Goal: Register for event/course

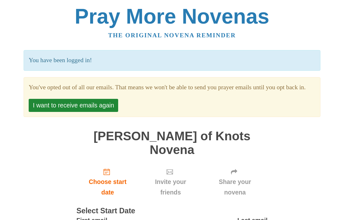
click at [97, 112] on button "I want to receive emails again" at bounding box center [74, 105] width 90 height 13
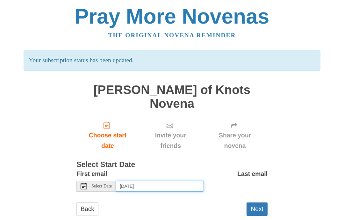
click at [147, 181] on input "Wednesday, September 3rd, 2025" at bounding box center [160, 186] width 88 height 11
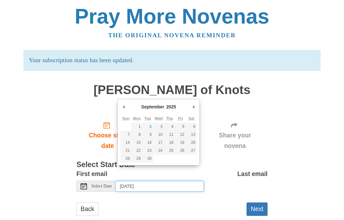
click at [163, 181] on input "Wednesday, September 3rd, 2025" at bounding box center [160, 186] width 88 height 11
click at [98, 184] on span "Select Date" at bounding box center [101, 186] width 20 height 4
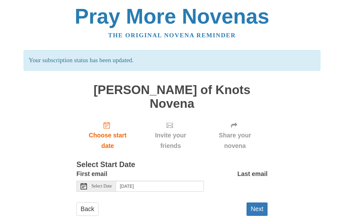
click at [98, 184] on span "Select Date" at bounding box center [101, 186] width 20 height 4
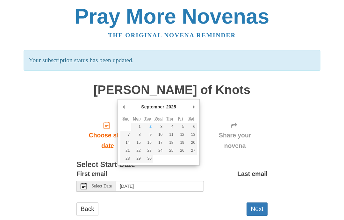
click at [96, 184] on span "Select Date" at bounding box center [101, 186] width 20 height 4
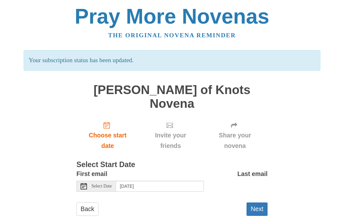
click at [93, 184] on span "Select Date" at bounding box center [101, 186] width 20 height 4
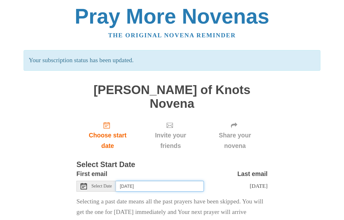
click at [139, 181] on input "Monday, September 1st" at bounding box center [160, 186] width 88 height 11
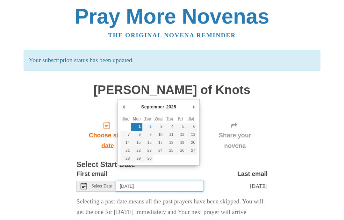
type input "Tuesday, September 2nd"
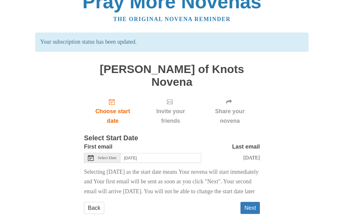
scroll to position [33, 0]
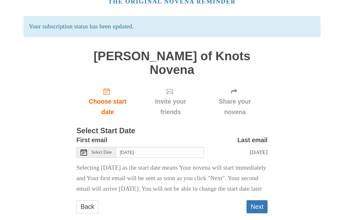
click at [260, 200] on button "Next" at bounding box center [257, 206] width 21 height 13
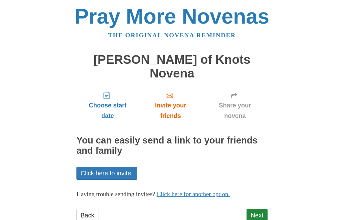
scroll to position [4, 0]
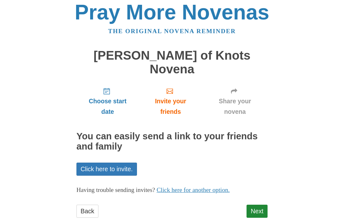
click at [258, 205] on link "Next" at bounding box center [257, 211] width 21 height 13
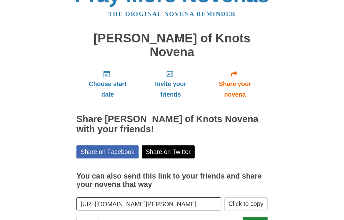
scroll to position [33, 0]
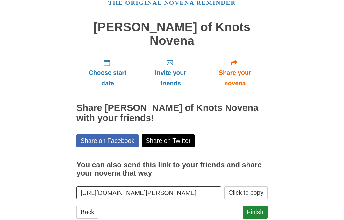
click at [258, 206] on link "Finish" at bounding box center [255, 212] width 25 height 13
